Goal: Information Seeking & Learning: Learn about a topic

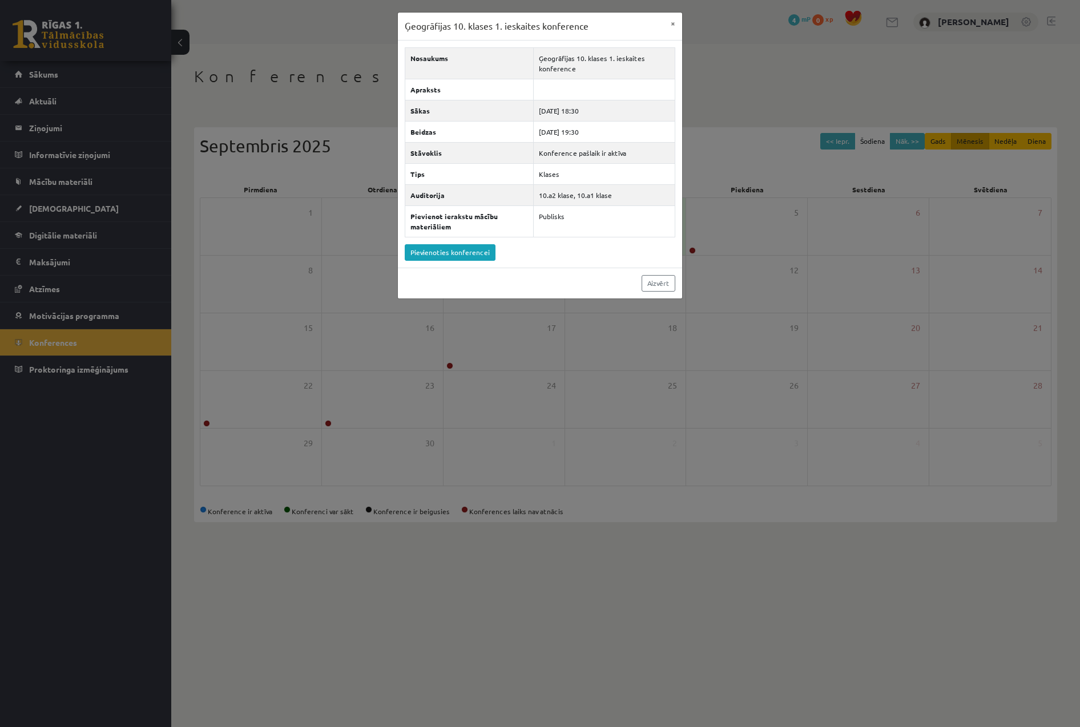
click at [422, 433] on div "Ģeogrāfijas 10. klases 1. ieskaites konference × Nosaukums Ģeogrāfijas 10. klas…" at bounding box center [540, 363] width 1080 height 727
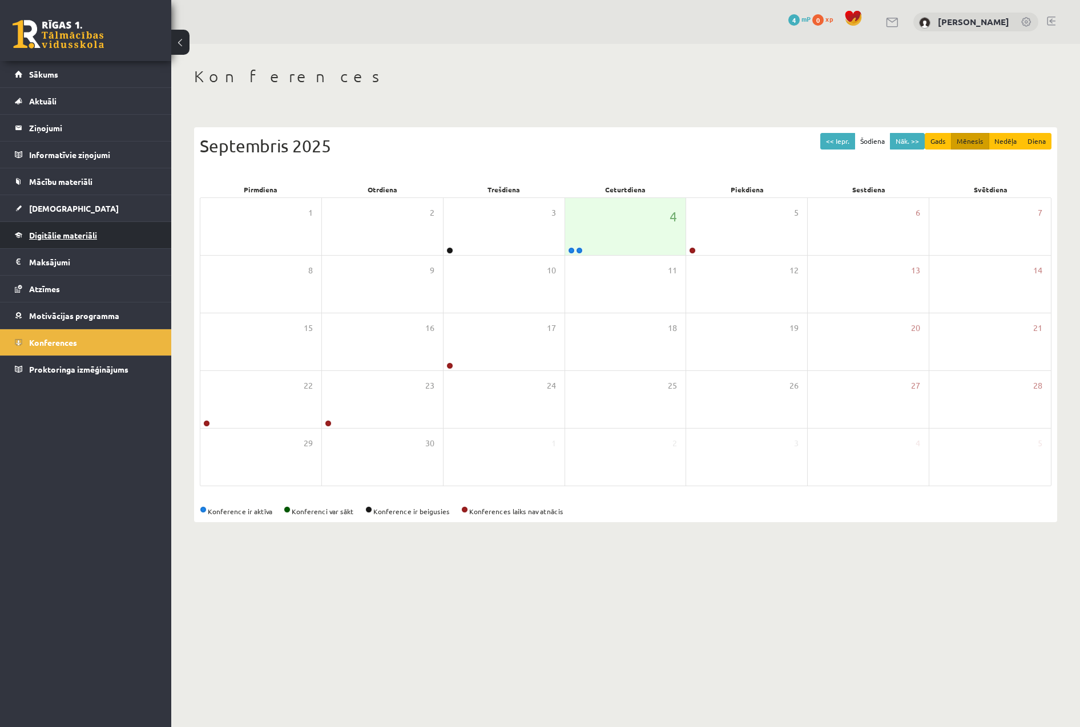
click at [92, 225] on link "Digitālie materiāli" at bounding box center [86, 235] width 142 height 26
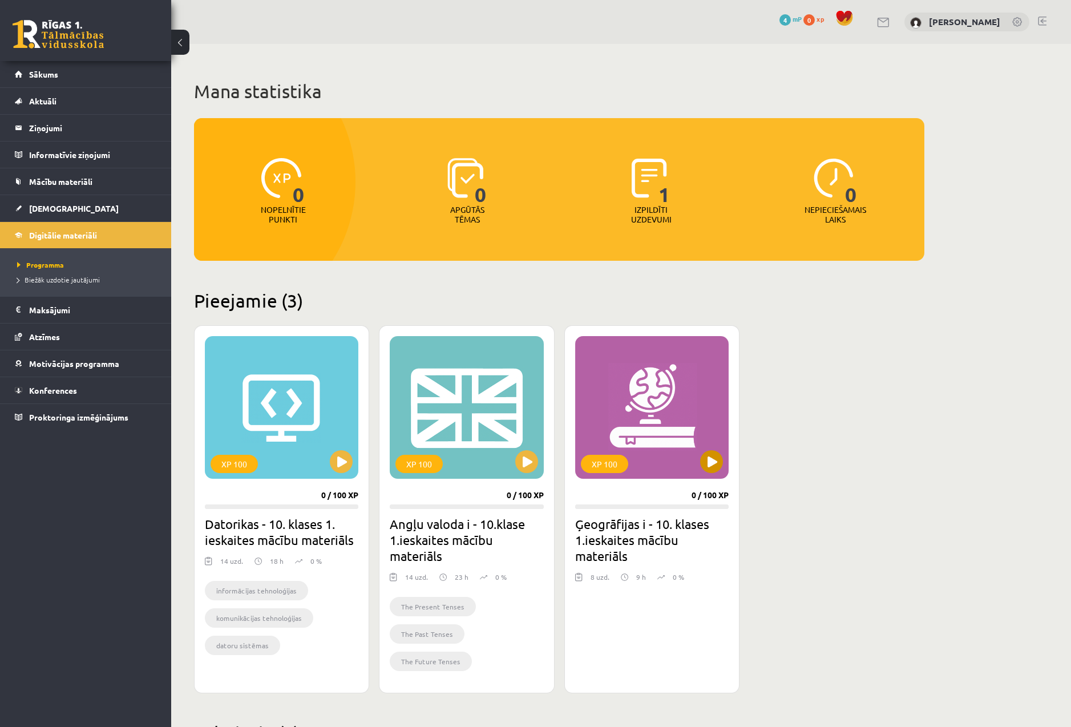
click at [703, 410] on div "XP 100" at bounding box center [652, 407] width 154 height 143
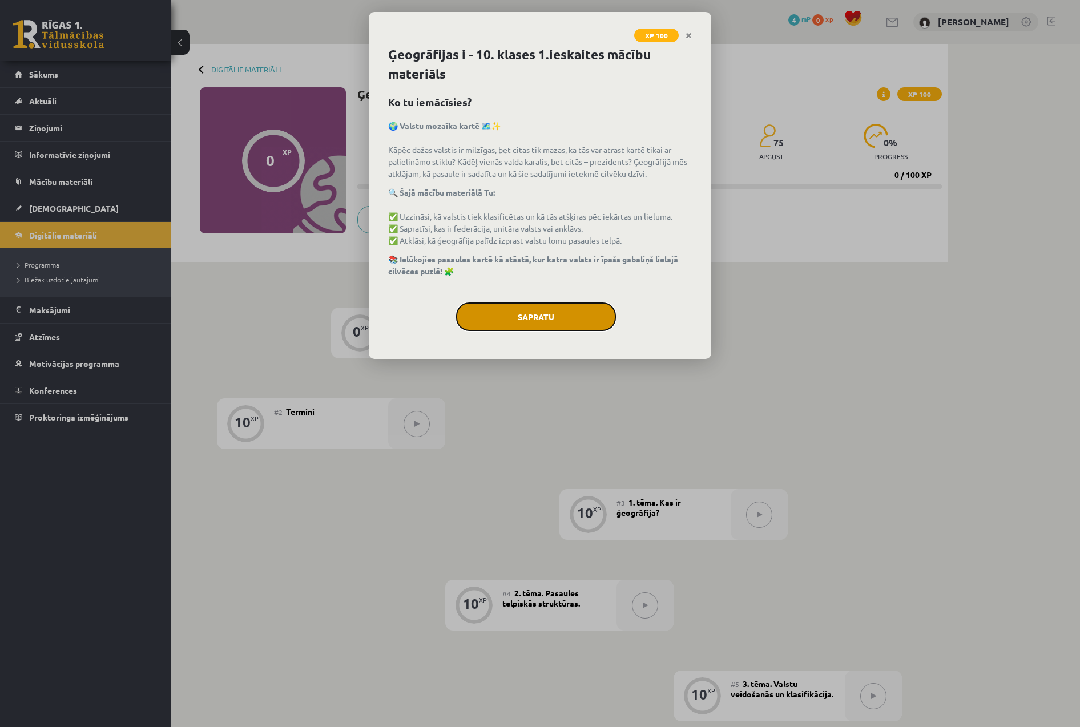
click at [571, 311] on button "Sapratu" at bounding box center [536, 317] width 160 height 29
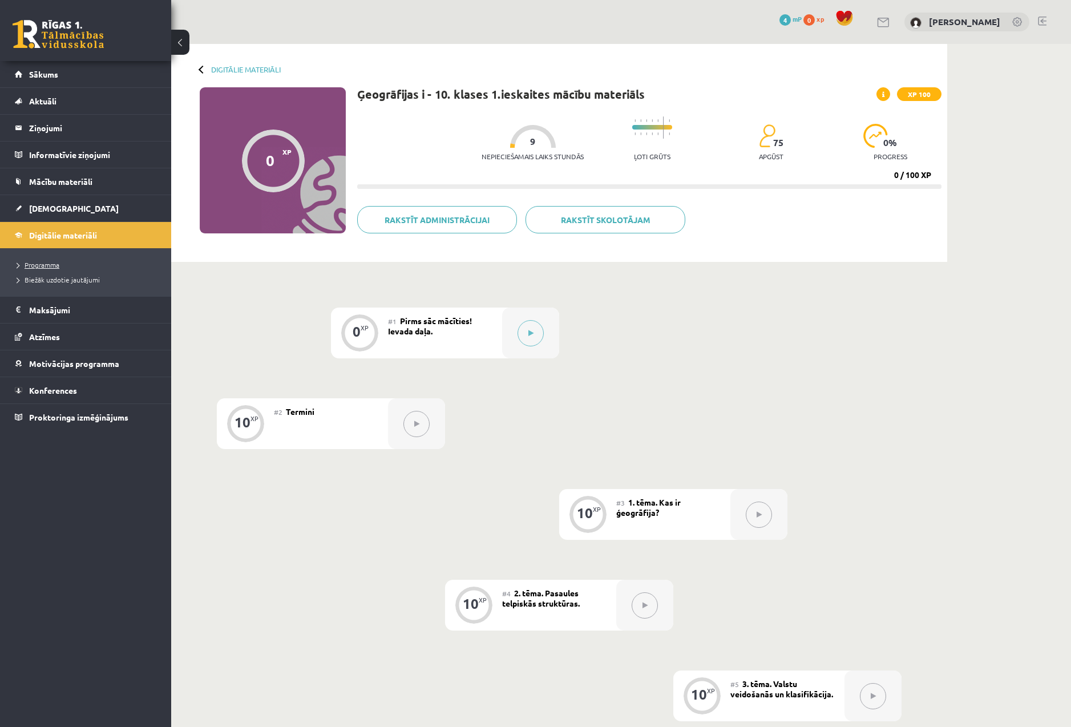
click at [30, 267] on span "Programma" at bounding box center [38, 264] width 42 height 9
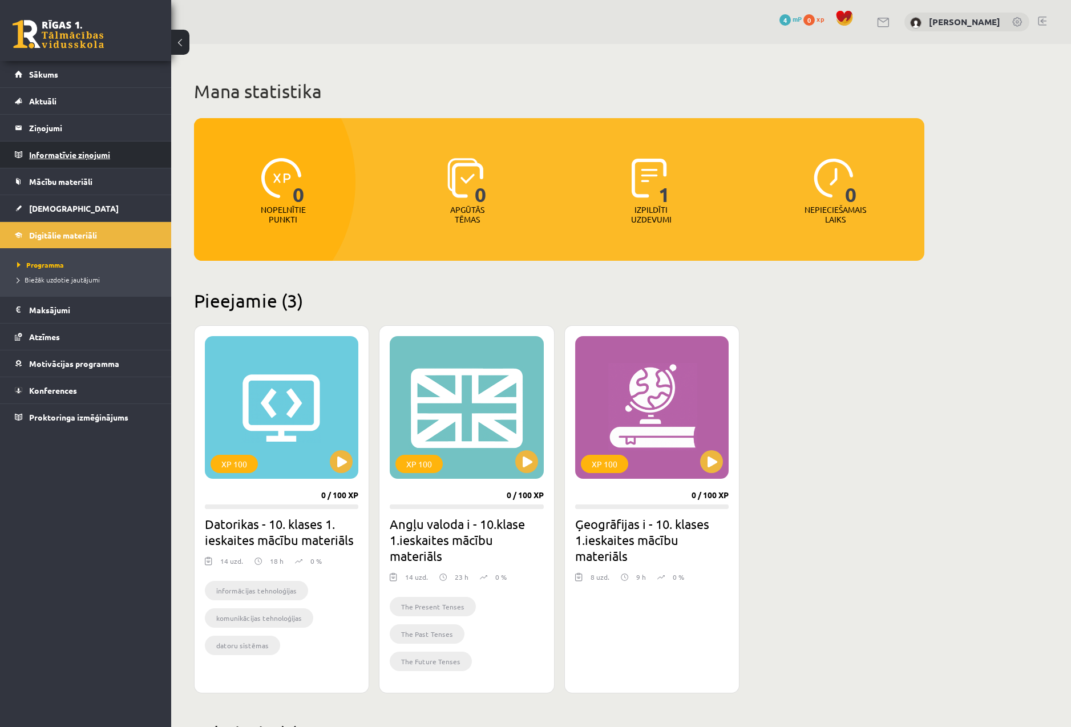
click at [105, 151] on legend "Informatīvie ziņojumi 0" at bounding box center [93, 155] width 128 height 26
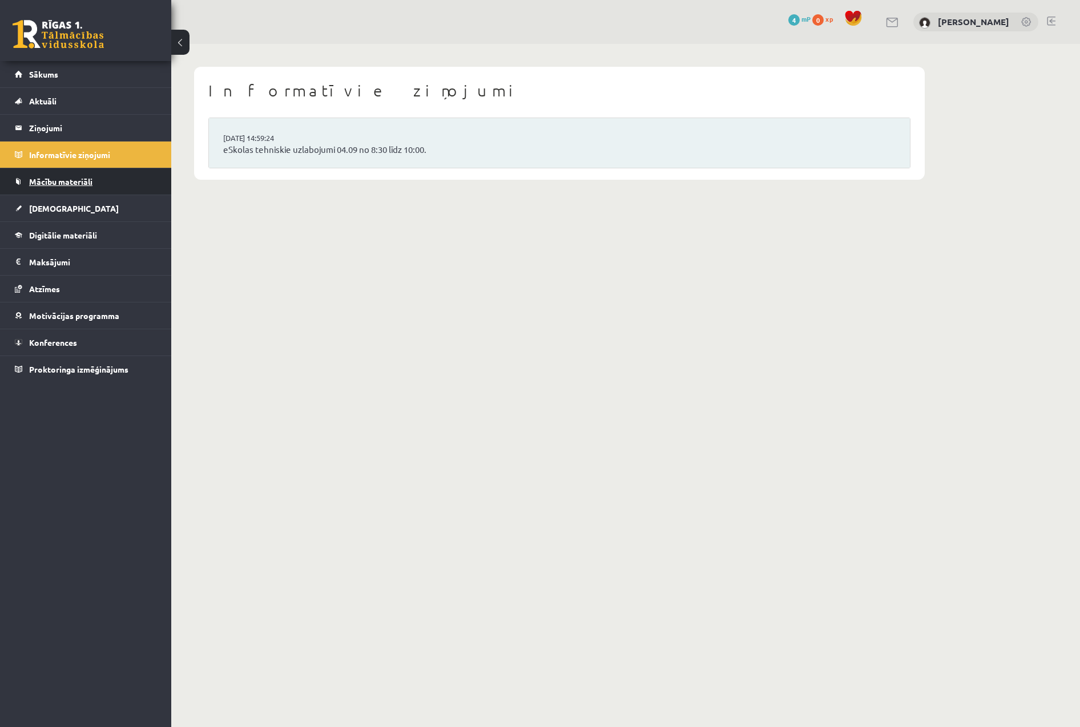
click at [97, 180] on link "Mācību materiāli" at bounding box center [86, 181] width 142 height 26
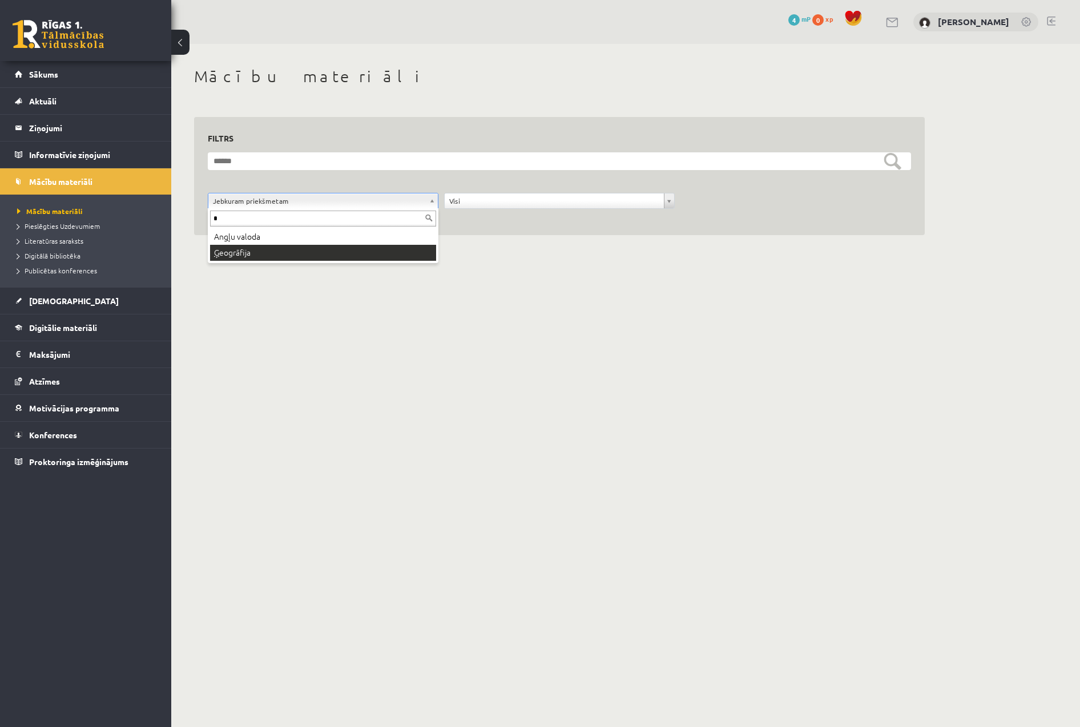
type input "*"
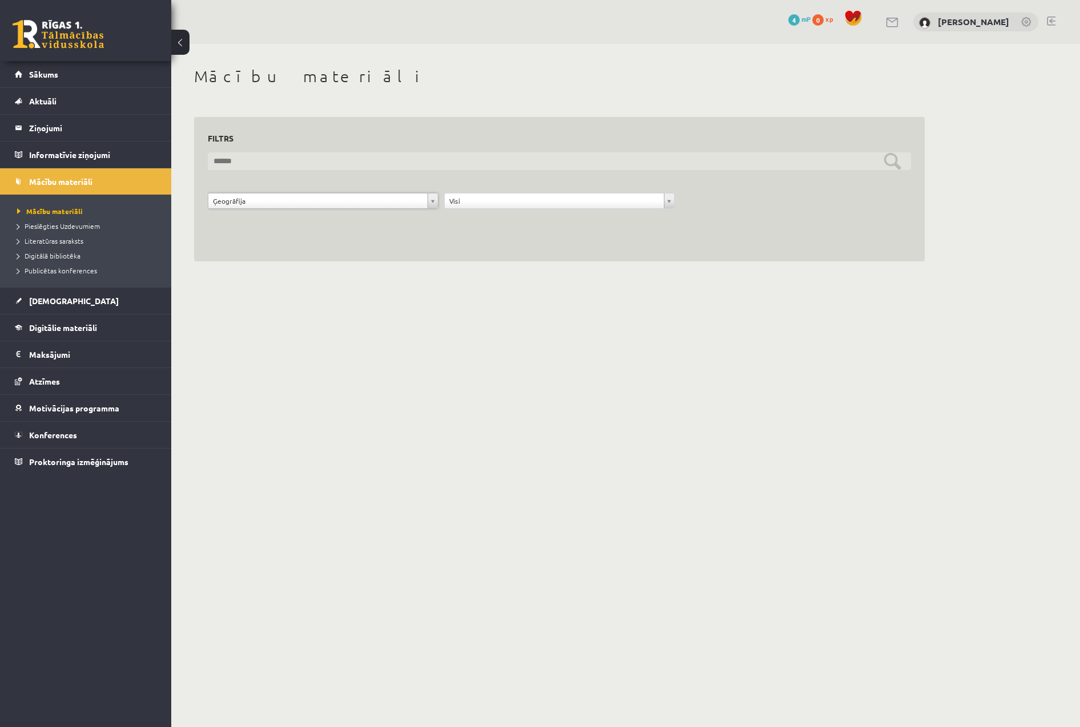
click at [884, 163] on input "text" at bounding box center [559, 161] width 703 height 18
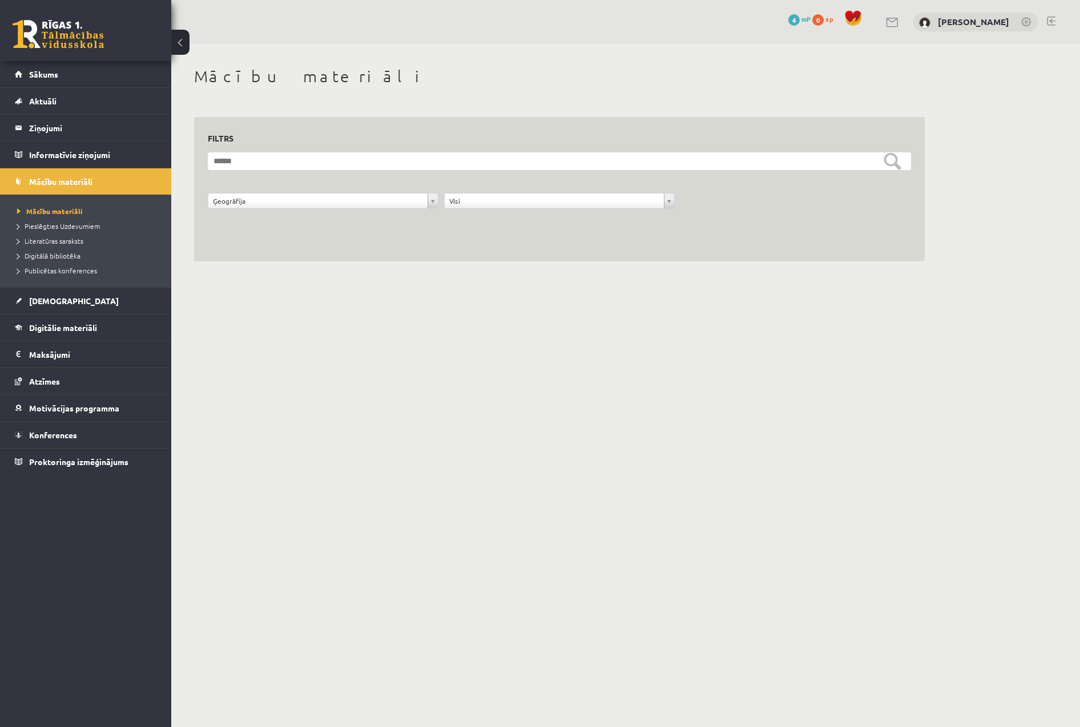
click at [714, 176] on form "**********" at bounding box center [559, 186] width 703 height 69
click at [87, 207] on link "Mācību materiāli" at bounding box center [88, 211] width 143 height 10
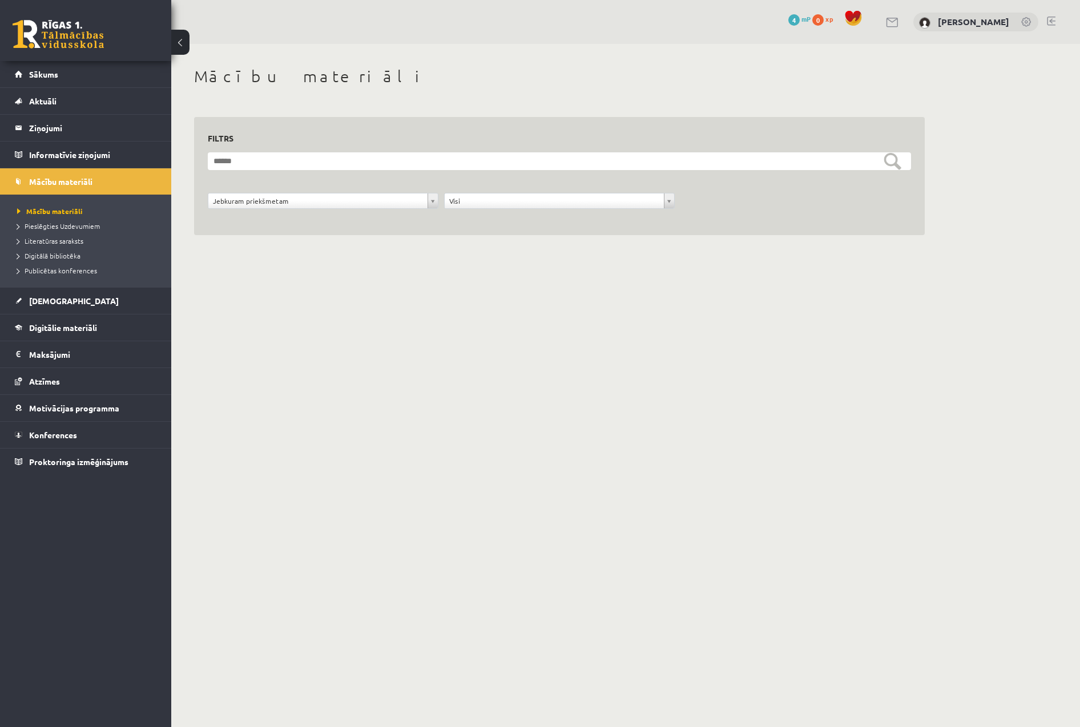
click at [322, 210] on div "**********" at bounding box center [323, 204] width 236 height 22
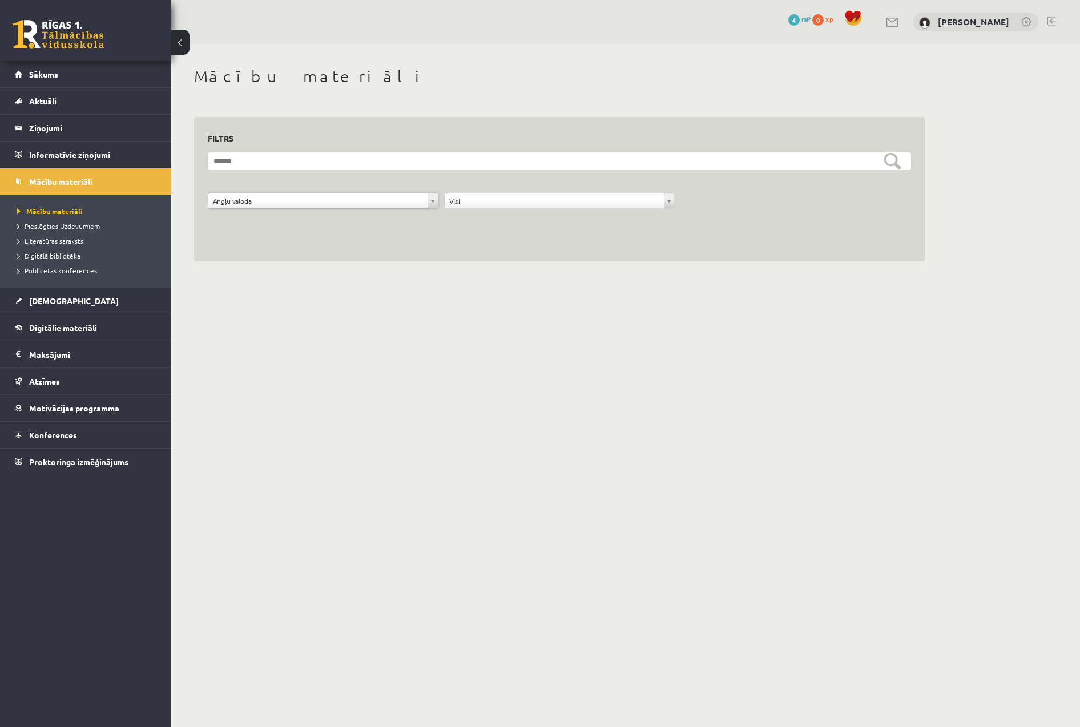
click at [329, 189] on form "**********" at bounding box center [559, 186] width 703 height 69
click at [61, 267] on span "Publicētas konferences" at bounding box center [57, 270] width 80 height 9
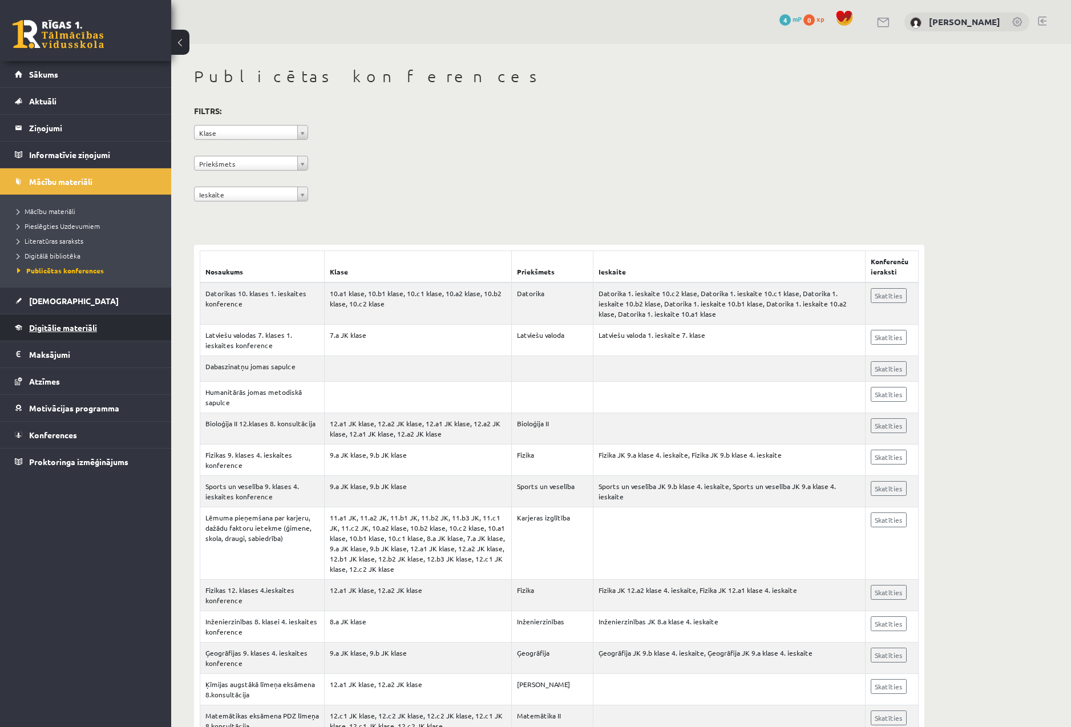
click at [111, 329] on link "Digitālie materiāli" at bounding box center [86, 328] width 142 height 26
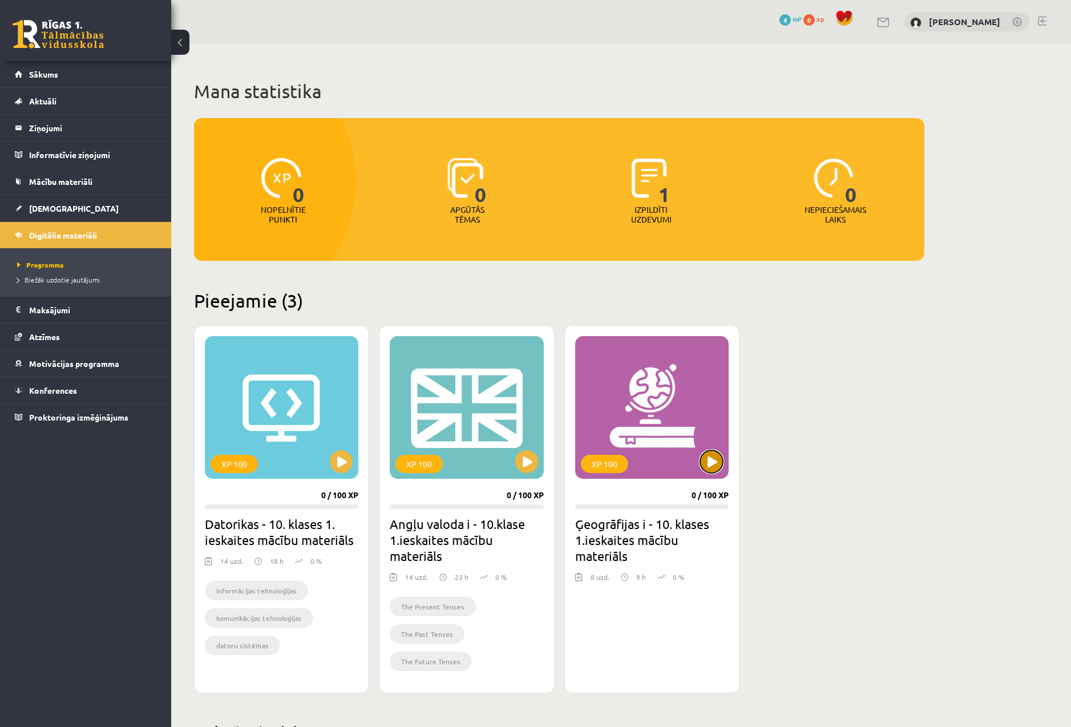
click at [720, 458] on button at bounding box center [711, 461] width 23 height 23
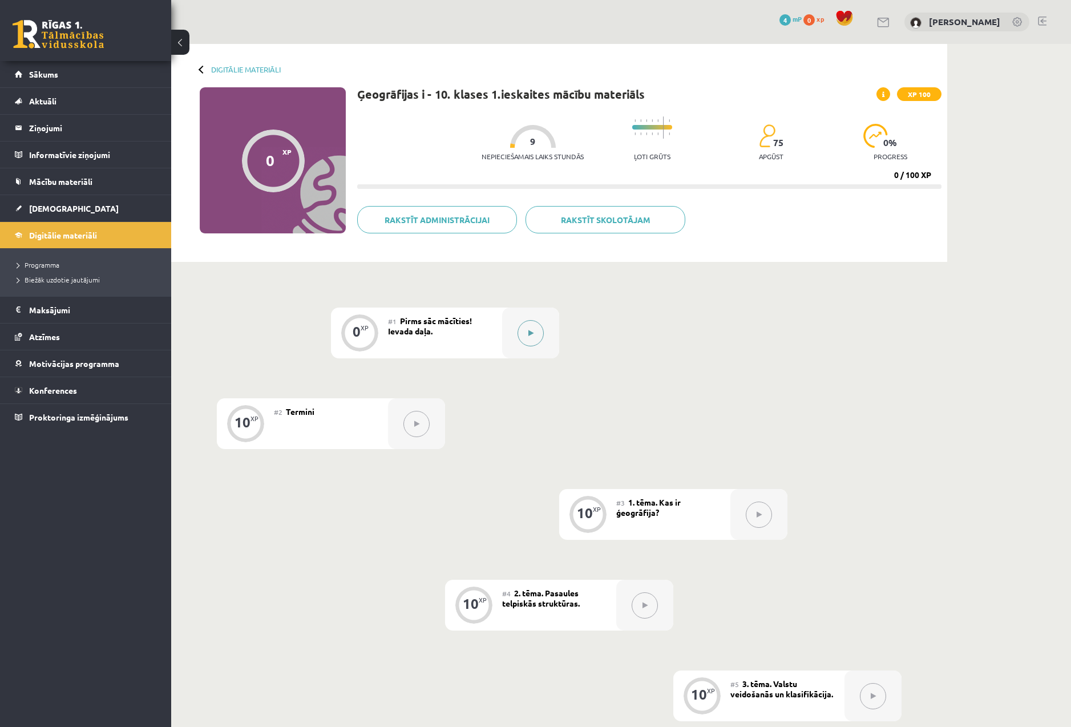
click at [533, 343] on button at bounding box center [531, 333] width 26 height 26
